Goal: Task Accomplishment & Management: Use online tool/utility

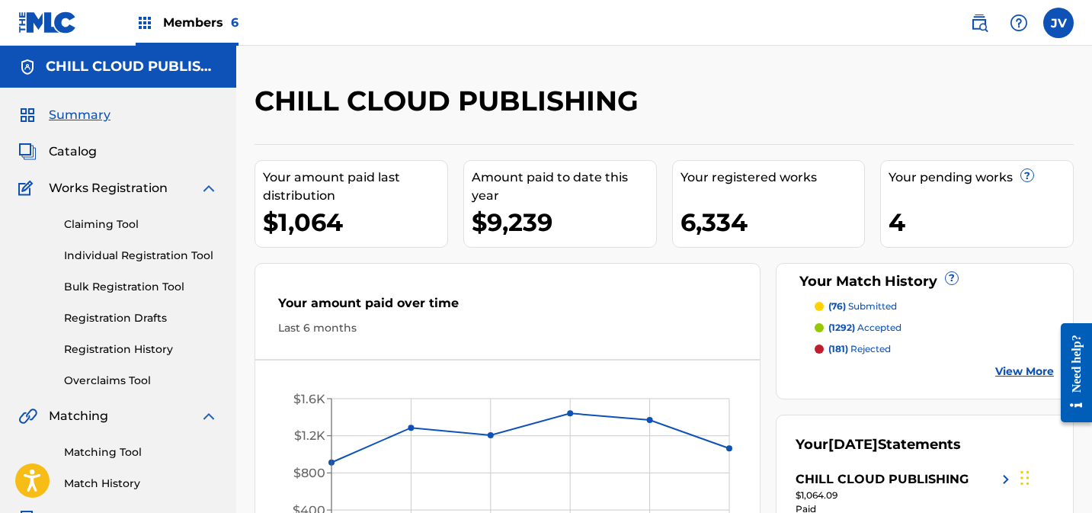
click at [88, 220] on link "Claiming Tool" at bounding box center [141, 224] width 154 height 16
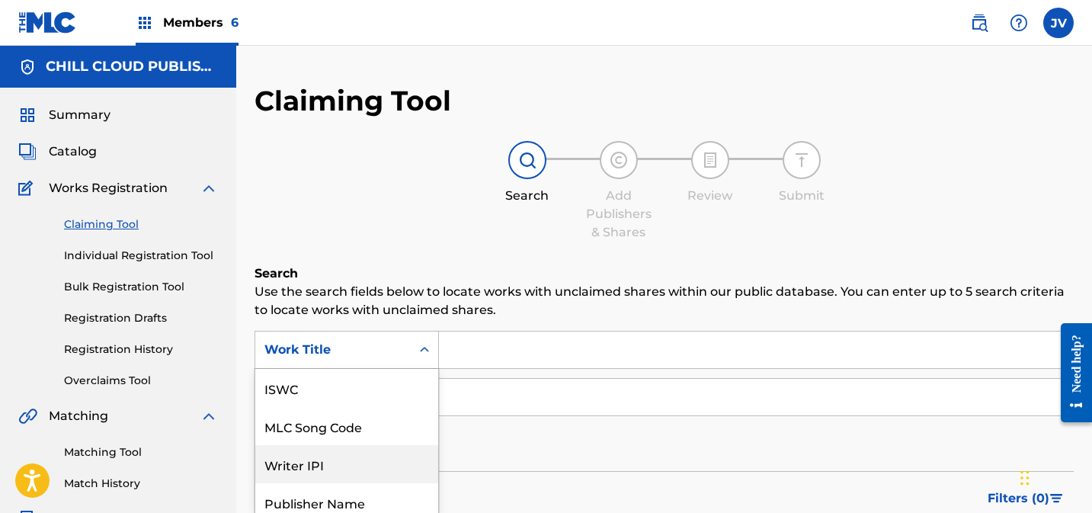
click at [341, 354] on div "Writer IPI, 3 of 7. 7 results available. Use Up and Down to choose options, pre…" at bounding box center [346, 350] width 184 height 38
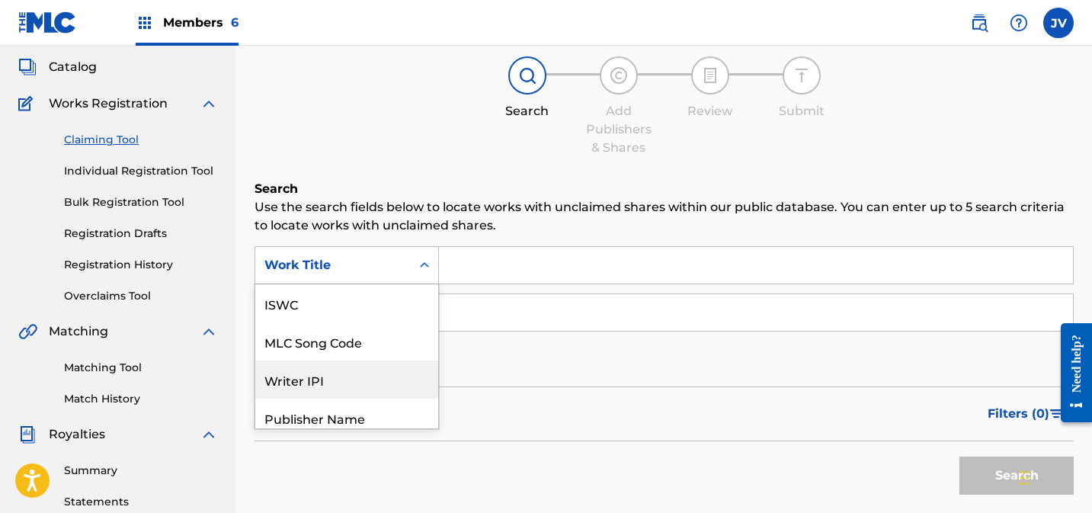
scroll to position [38, 0]
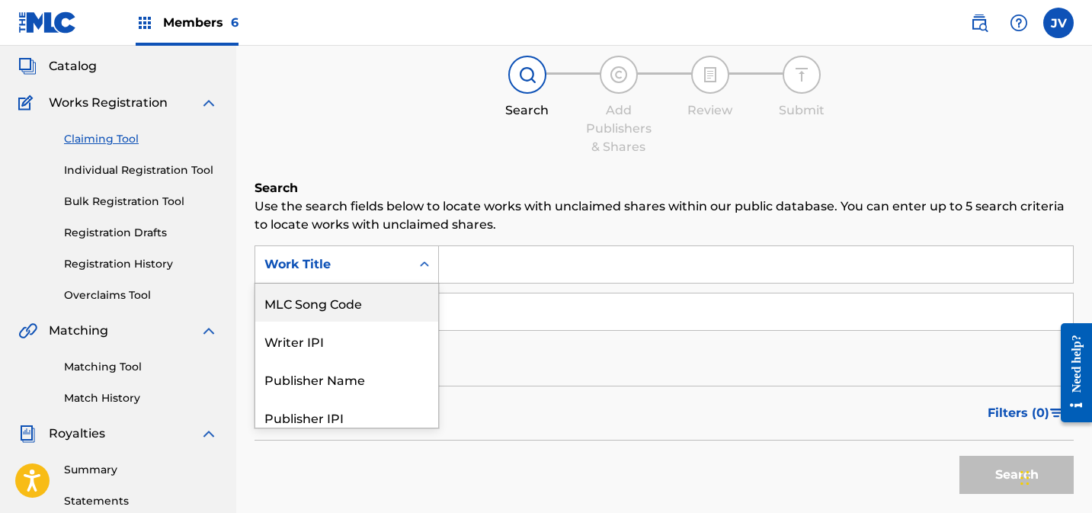
drag, startPoint x: 332, startPoint y: 303, endPoint x: 424, endPoint y: 291, distance: 92.2
click at [333, 303] on div "MLC Song Code" at bounding box center [346, 302] width 183 height 38
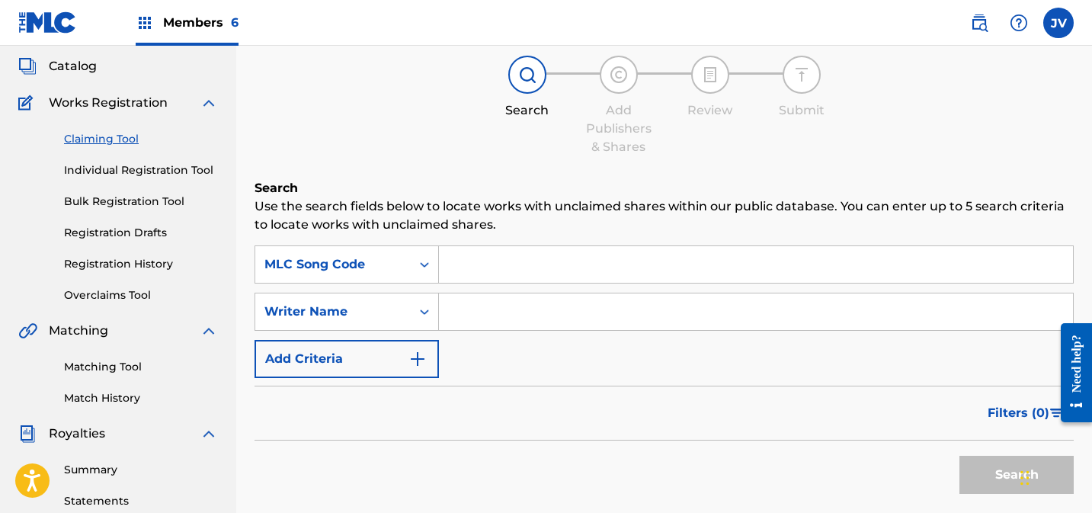
click at [506, 274] on input "Search Form" at bounding box center [756, 264] width 634 height 37
paste input "AY4UFM"
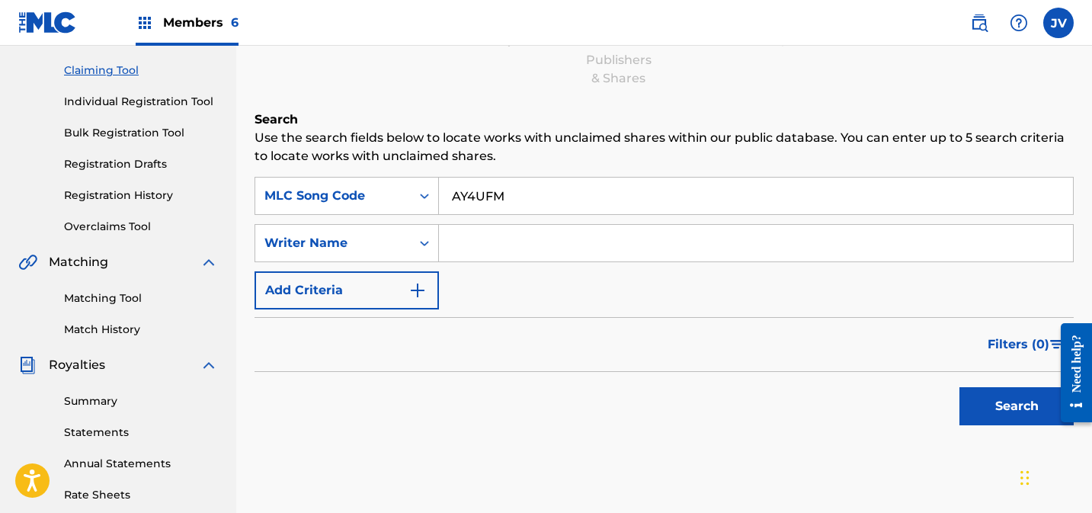
scroll to position [194, 0]
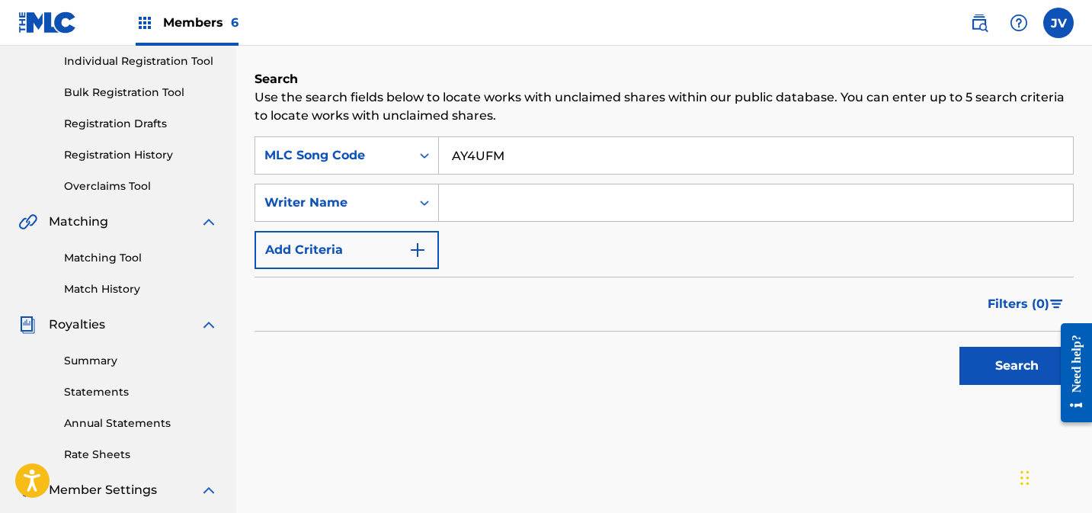
type input "AY4UFM"
click at [986, 358] on button "Search" at bounding box center [1016, 366] width 114 height 38
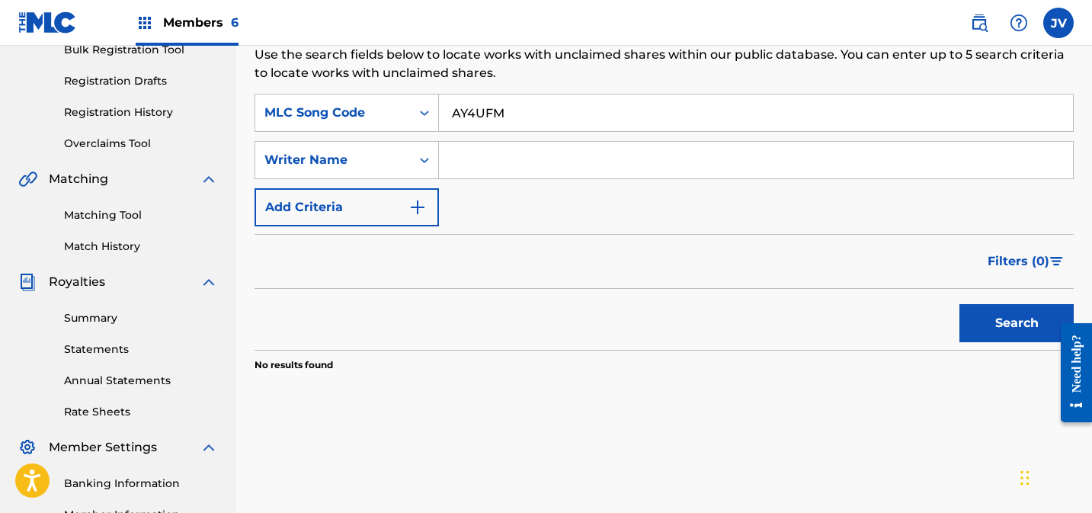
scroll to position [0, 0]
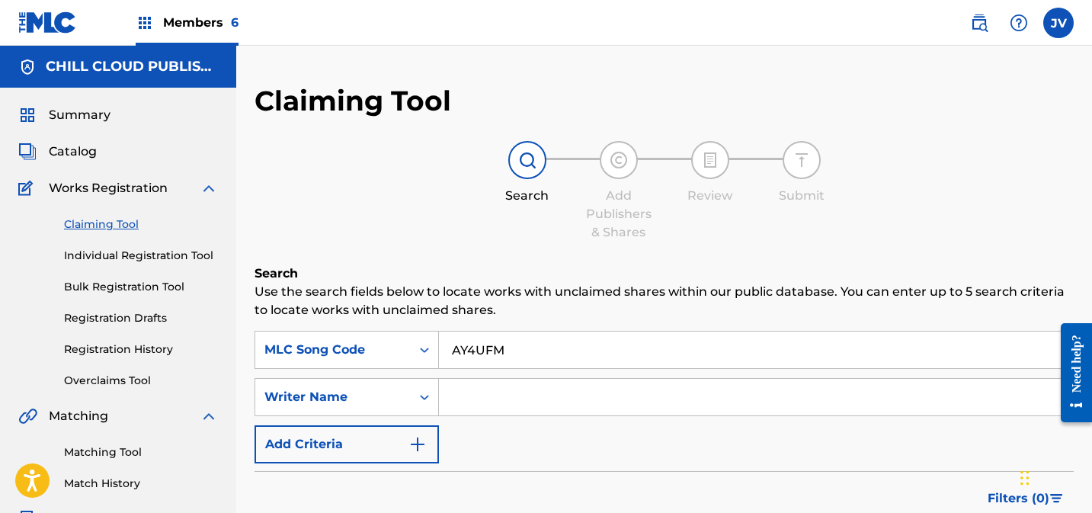
click at [73, 112] on span "Summary" at bounding box center [80, 115] width 62 height 18
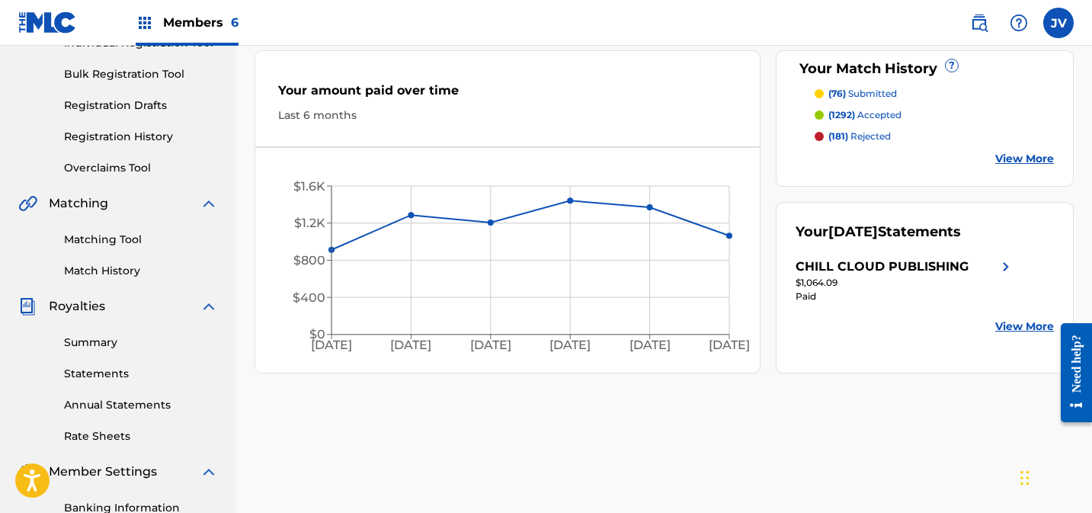
scroll to position [212, 0]
click at [863, 137] on p "(181) rejected" at bounding box center [859, 137] width 62 height 14
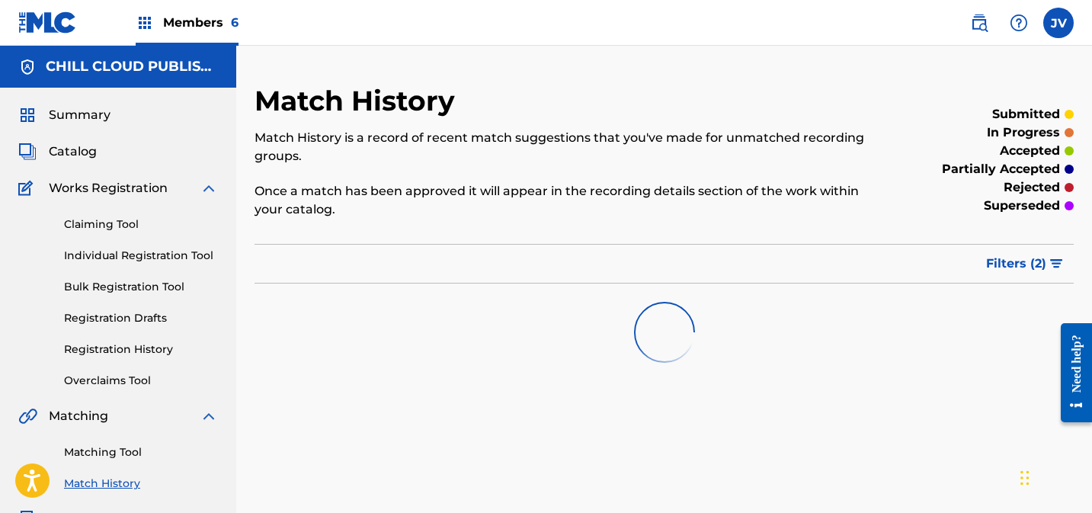
click at [1020, 257] on span "Filters ( 2 )" at bounding box center [1016, 263] width 60 height 18
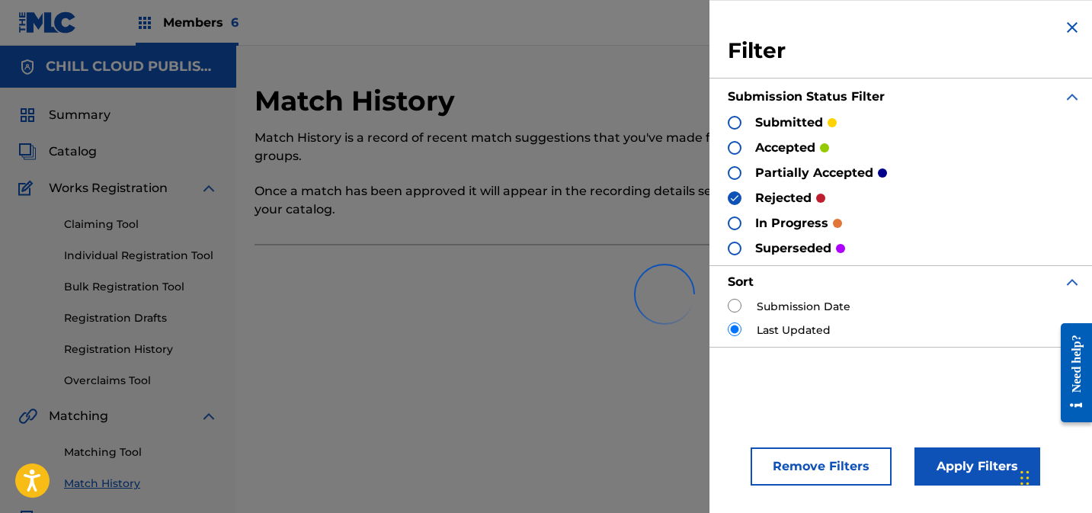
click at [735, 304] on div at bounding box center [663, 294] width 819 height 98
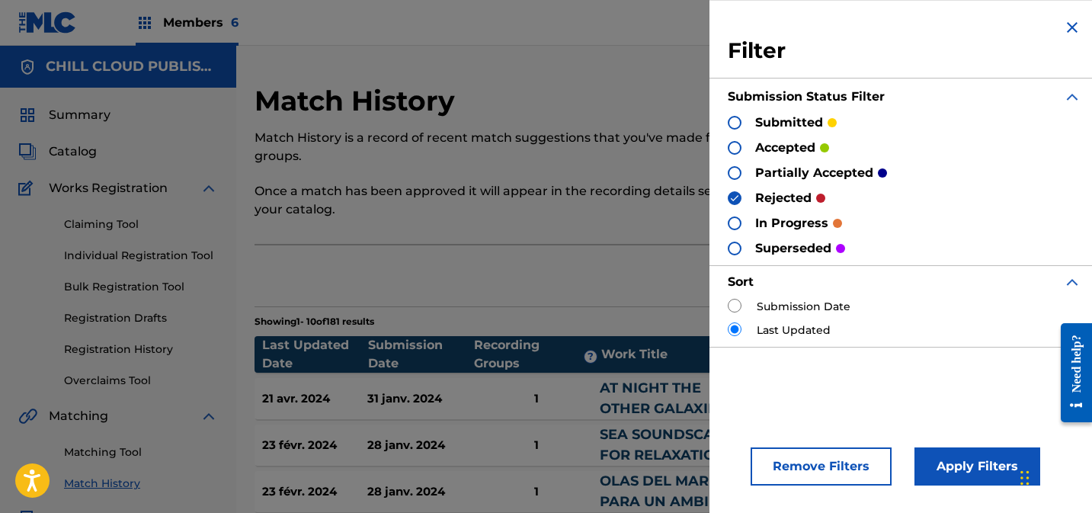
click at [733, 306] on input "radio" at bounding box center [735, 306] width 14 height 14
radio input "true"
click at [967, 466] on button "Apply Filters" at bounding box center [977, 466] width 126 height 38
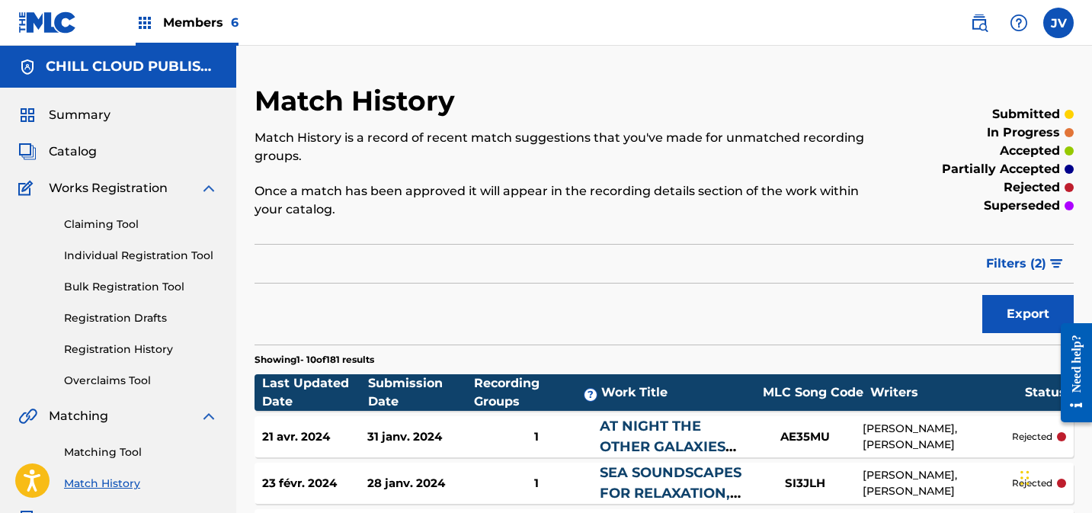
click at [87, 218] on link "Claiming Tool" at bounding box center [141, 224] width 154 height 16
